Goal: Information Seeking & Learning: Learn about a topic

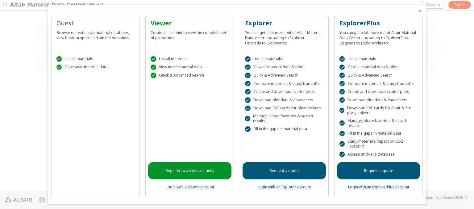
click at [418, 11] on icon "Close" at bounding box center [420, 11] width 5 height 5
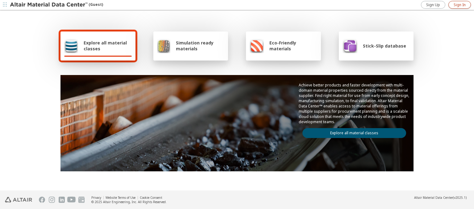
click at [459, 5] on span "Sign In" at bounding box center [460, 4] width 12 height 5
click at [49, 5] on img at bounding box center [49, 5] width 79 height 6
click at [105, 46] on span "Explore all material classes" at bounding box center [108, 46] width 48 height 12
click at [352, 131] on link "Explore all material classes" at bounding box center [354, 133] width 104 height 10
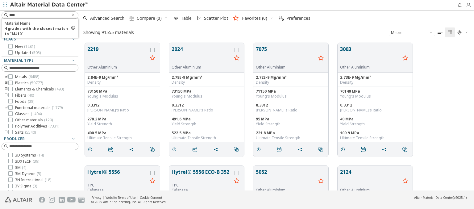
scroll to position [148, 389]
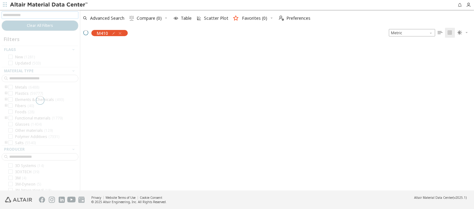
scroll to position [147, 389]
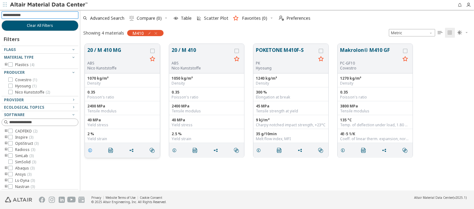
click at [91, 150] on icon "grid" at bounding box center [90, 150] width 5 height 5
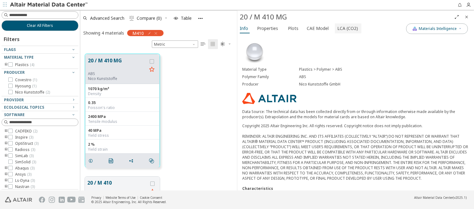
click at [344, 28] on span "LCA (CO2)" at bounding box center [347, 28] width 21 height 10
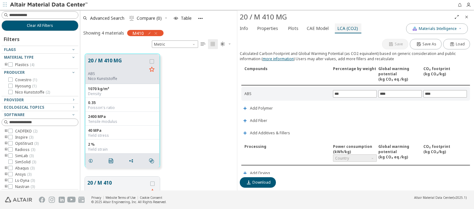
scroll to position [145, 0]
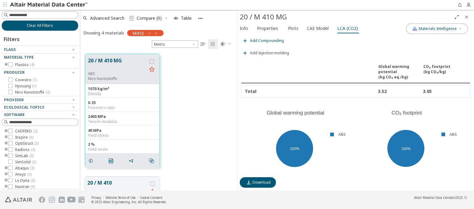
click at [266, 39] on span "Add Compounding" at bounding box center [267, 41] width 34 height 4
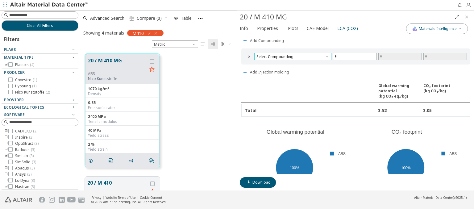
click at [292, 55] on span "Select Compounding" at bounding box center [292, 56] width 77 height 7
click at [292, 62] on span "Screw extruder" at bounding box center [292, 62] width 70 height 4
click at [292, 55] on span "Screw extruder" at bounding box center [292, 56] width 77 height 7
click at [292, 69] on span "Twin screw extruder" at bounding box center [275, 69] width 36 height 5
click at [292, 55] on span "Twin screw extruder" at bounding box center [292, 56] width 77 height 7
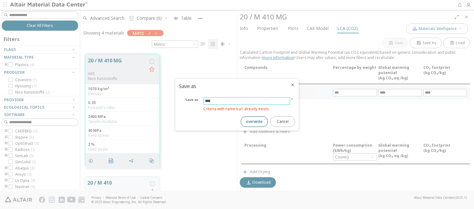
type input "****"
click at [254, 121] on span "overwrite" at bounding box center [254, 121] width 17 height 5
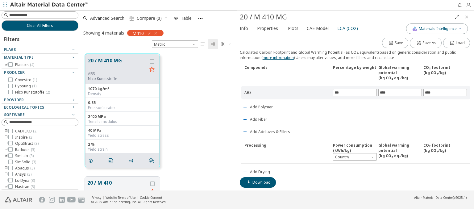
scroll to position [68, 0]
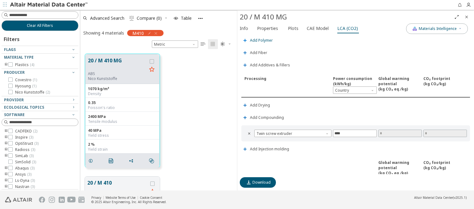
click at [261, 39] on span "Add Polymer" at bounding box center [261, 41] width 23 height 4
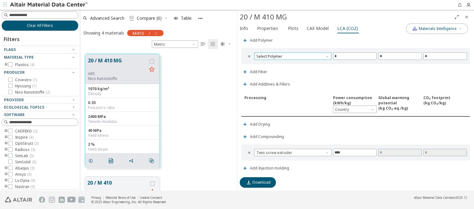
click at [292, 55] on span "Select Polymer" at bounding box center [292, 55] width 77 height 7
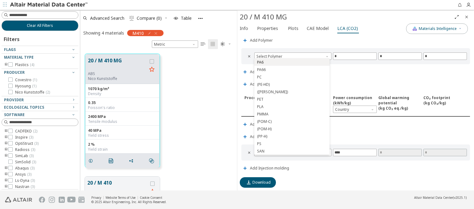
click at [292, 62] on span "PA6" at bounding box center [292, 62] width 70 height 4
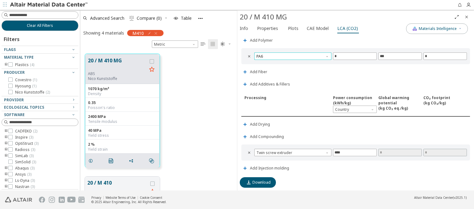
click at [292, 55] on span "PA6" at bounding box center [292, 55] width 77 height 7
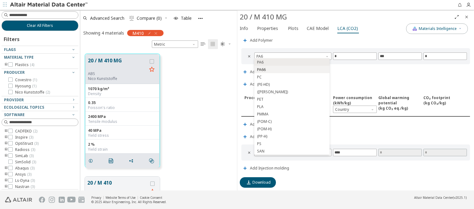
click at [292, 69] on span "PA66" at bounding box center [292, 70] width 70 height 4
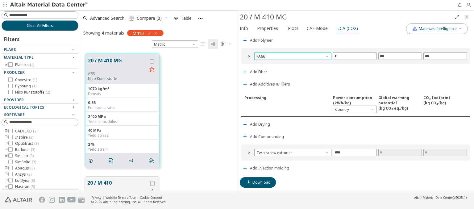
click at [292, 55] on span "PA66" at bounding box center [292, 55] width 77 height 7
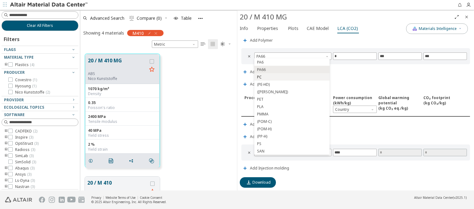
click at [292, 77] on span "PC" at bounding box center [292, 77] width 70 height 4
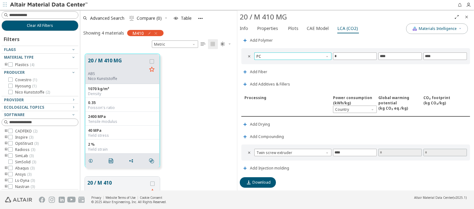
click at [292, 55] on span "PC" at bounding box center [292, 55] width 77 height 7
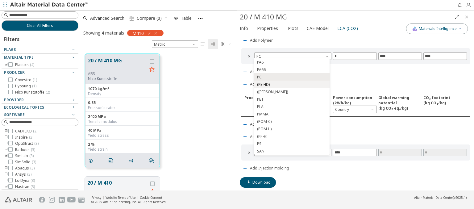
click at [292, 84] on span "(PE-HD)" at bounding box center [292, 84] width 70 height 4
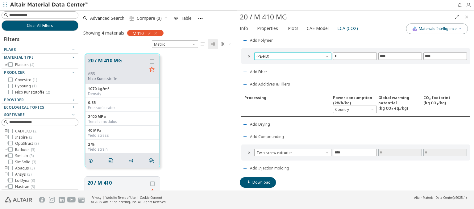
click at [292, 55] on span "(PE-HD)" at bounding box center [292, 55] width 77 height 7
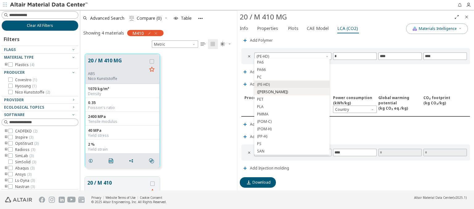
click at [292, 92] on span "(PE-LD)" at bounding box center [292, 92] width 70 height 4
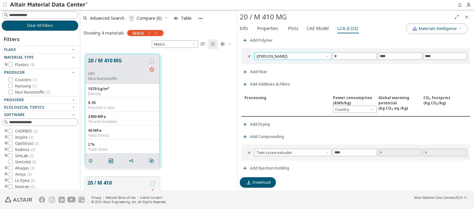
click at [292, 55] on span "(PE-LD)" at bounding box center [292, 55] width 77 height 7
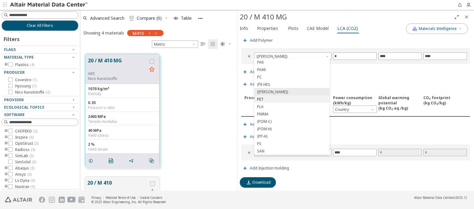
click at [292, 99] on span "PET" at bounding box center [292, 99] width 70 height 4
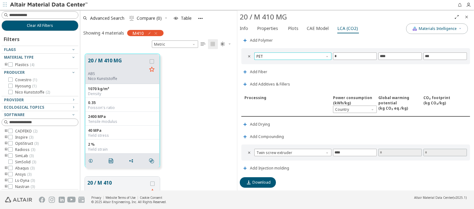
click at [292, 55] on span "PET" at bounding box center [292, 55] width 77 height 7
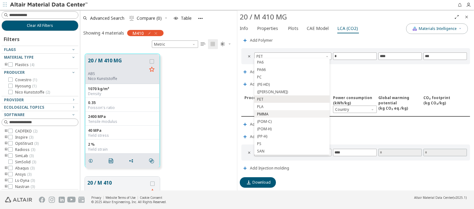
click at [292, 114] on span "PMMA" at bounding box center [292, 114] width 70 height 4
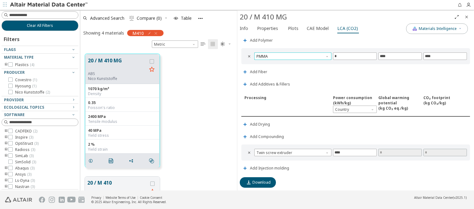
click at [292, 55] on span "PMMA" at bounding box center [292, 55] width 77 height 7
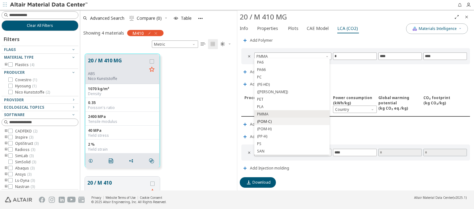
click at [292, 121] on span "(POM-C)" at bounding box center [292, 121] width 70 height 4
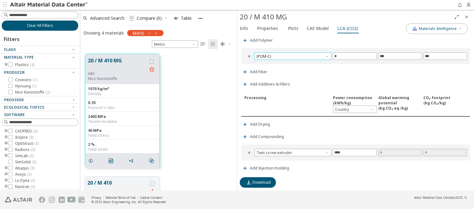
click at [292, 55] on span "(POM-C)" at bounding box center [292, 55] width 77 height 7
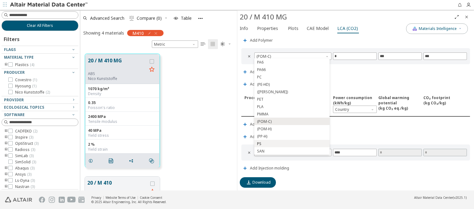
click at [292, 143] on span "PS" at bounding box center [292, 144] width 70 height 4
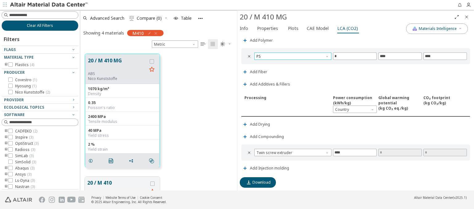
click at [292, 55] on span "PS" at bounding box center [292, 55] width 77 height 7
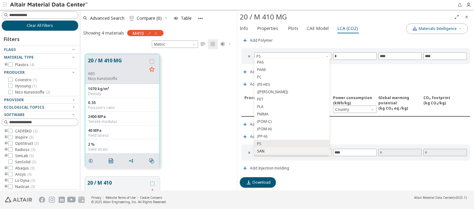
click at [292, 151] on span "SAN" at bounding box center [292, 151] width 70 height 4
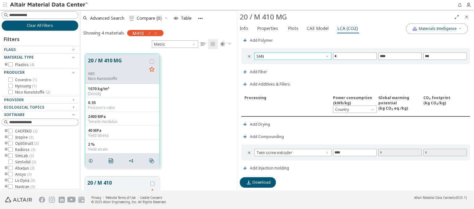
click at [292, 55] on span "SAN" at bounding box center [292, 55] width 77 height 7
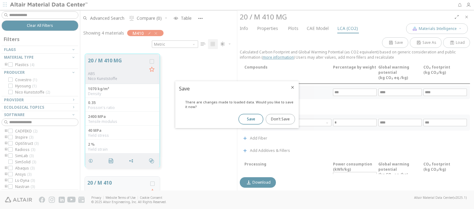
click at [251, 119] on span "Save" at bounding box center [251, 119] width 8 height 5
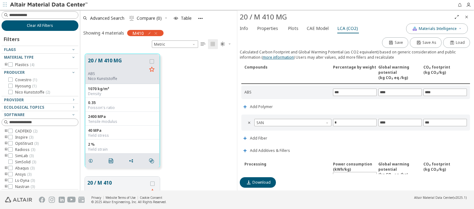
click at [38, 25] on span "Clear All Filters" at bounding box center [40, 25] width 26 height 5
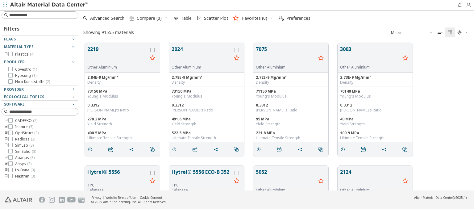
scroll to position [148, 389]
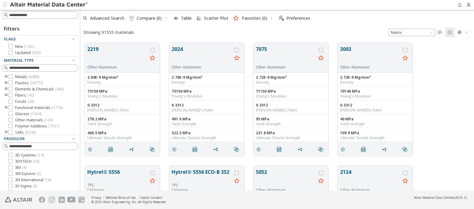
click at [49, 5] on img at bounding box center [49, 5] width 79 height 6
